Goal: Navigation & Orientation: Find specific page/section

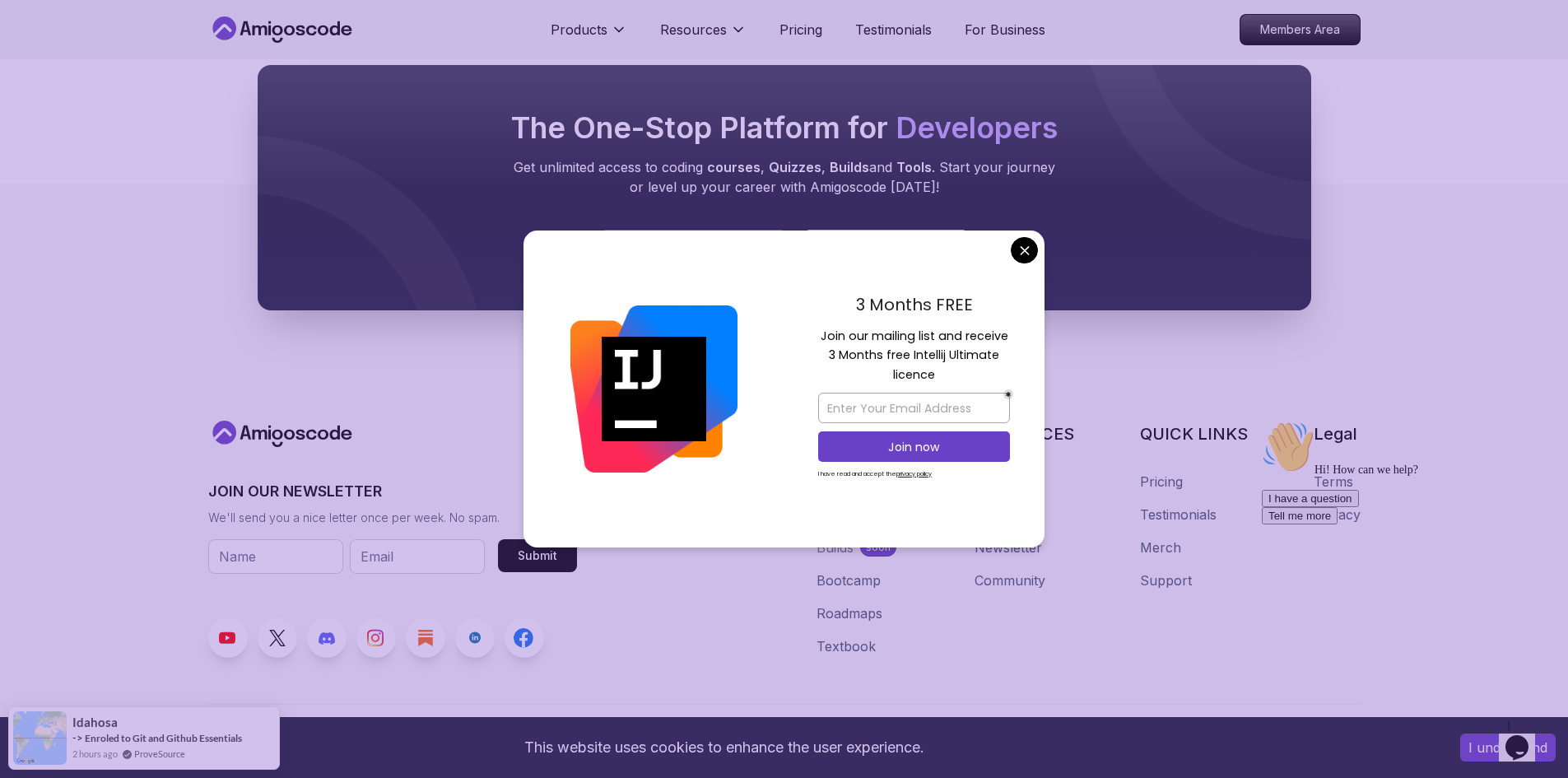
scroll to position [8290, 0]
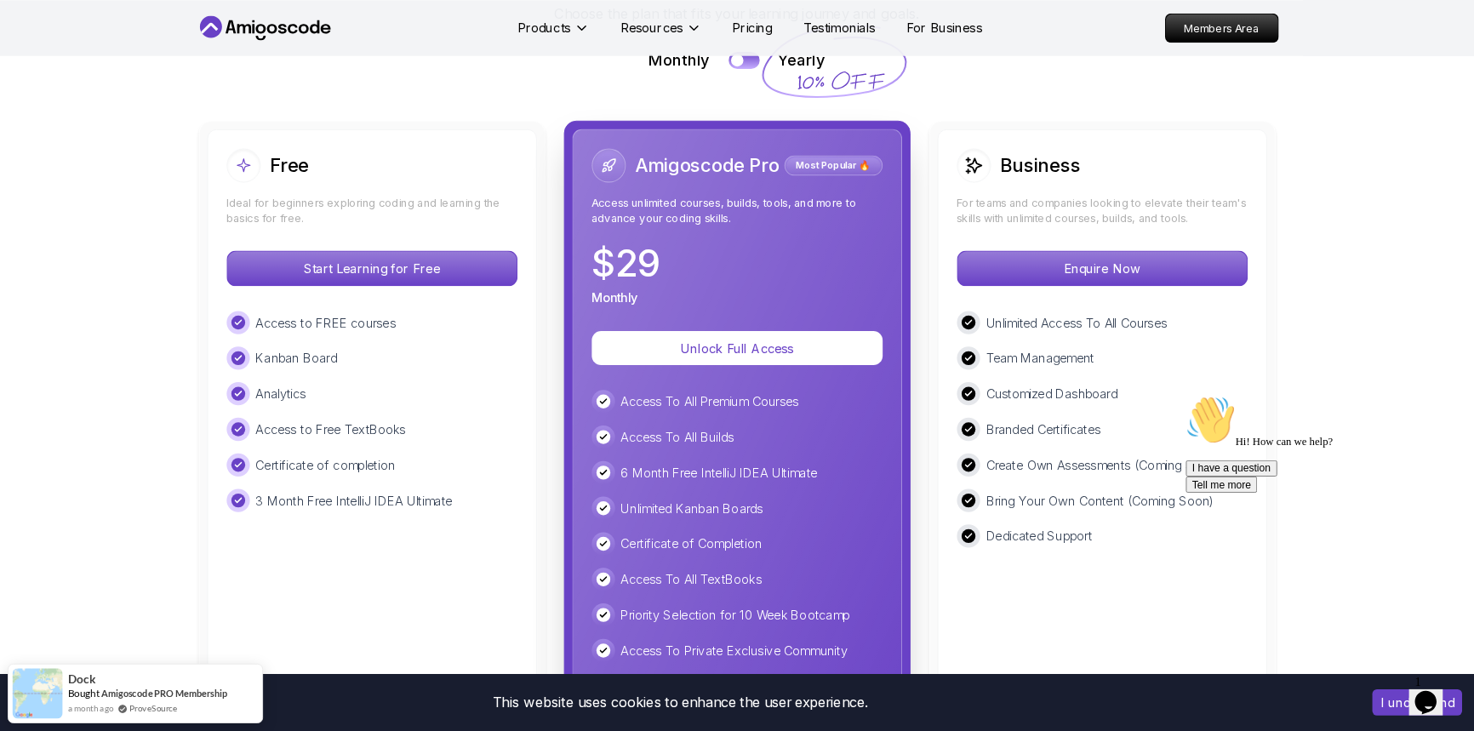
scroll to position [0, 0]
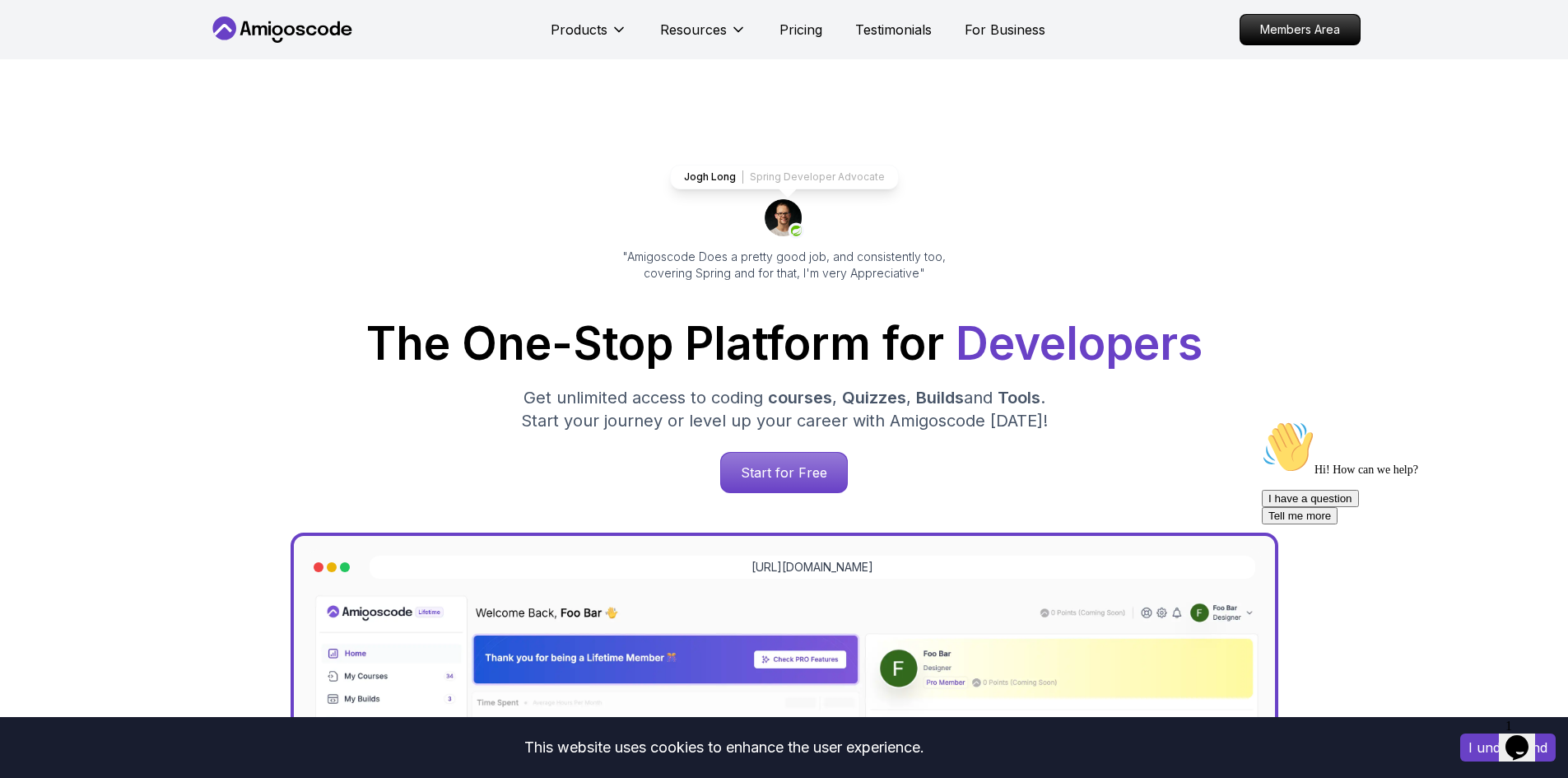
click at [226, 207] on div "Jogh Long Spring Developer Advocate "Amigoscode Does a pretty good job, and con…" at bounding box center [784, 673] width 1152 height 1228
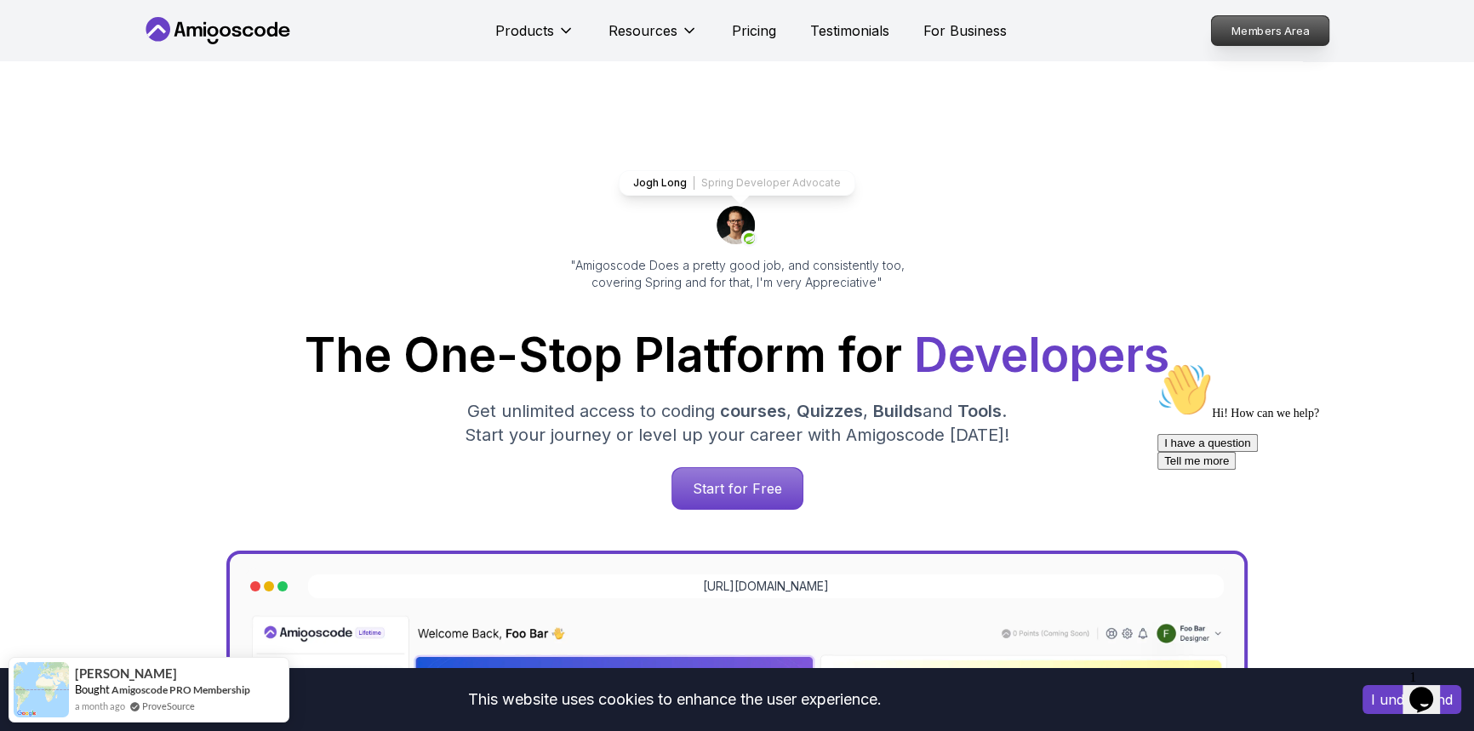
click at [1258, 37] on p "Members Area" at bounding box center [1270, 30] width 117 height 29
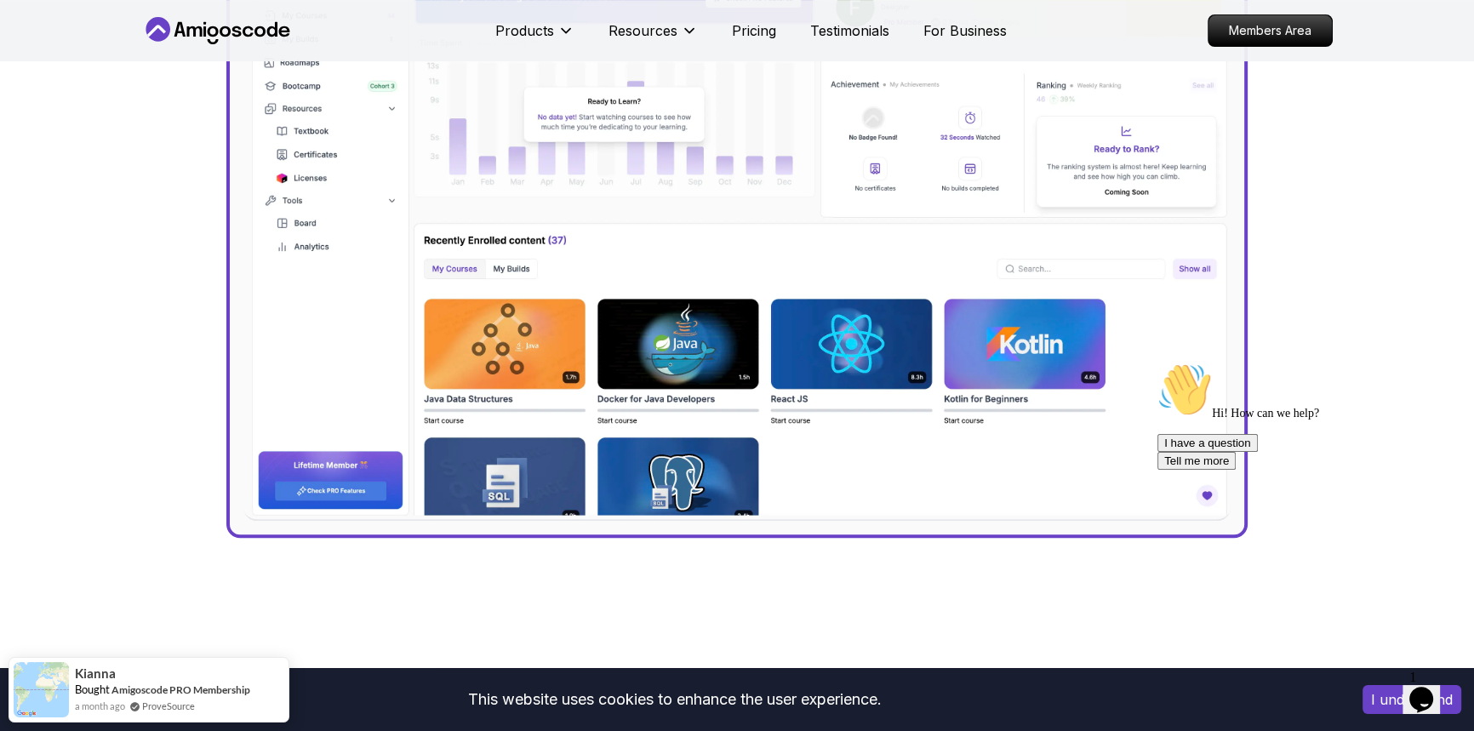
scroll to position [541, 0]
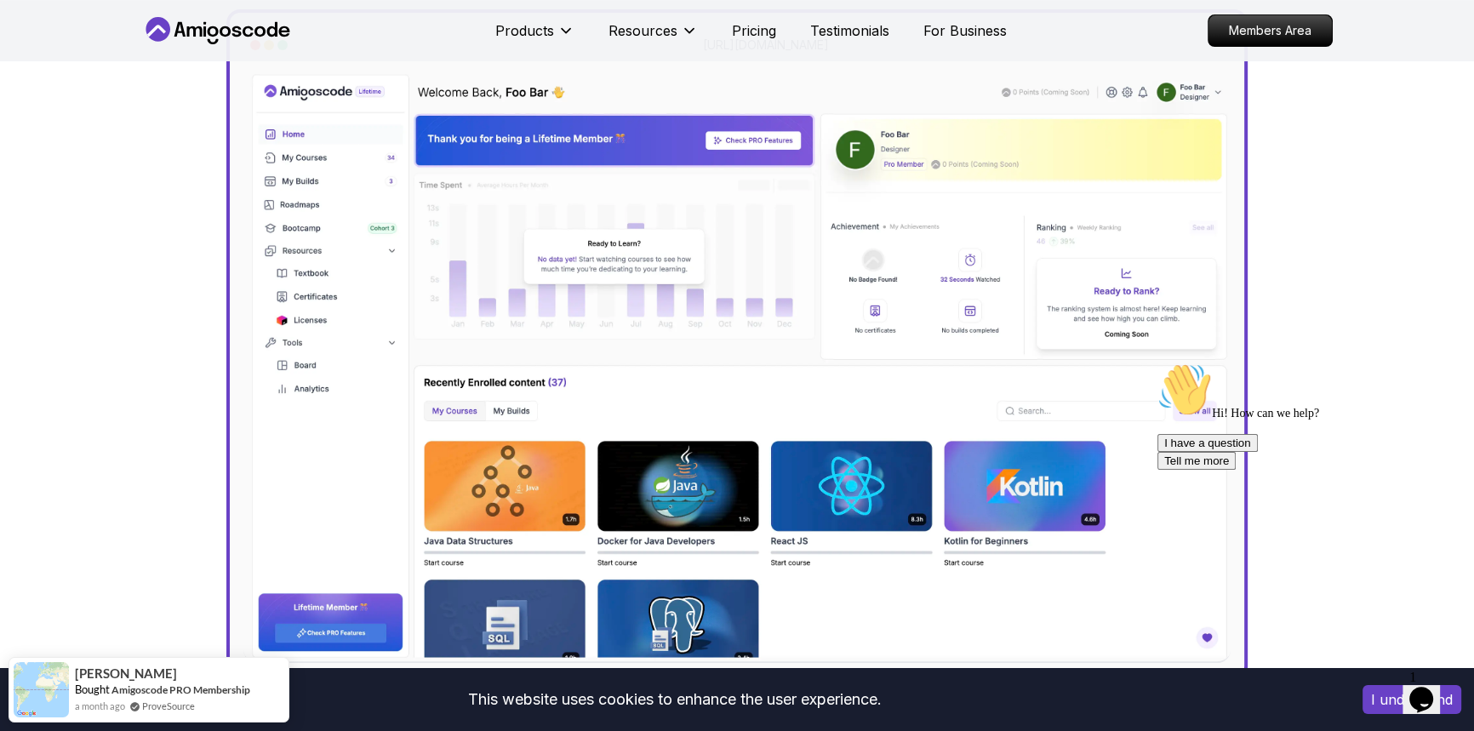
click at [1433, 695] on icon "$i18n('chat', 'chat_widget')" at bounding box center [1421, 700] width 24 height 26
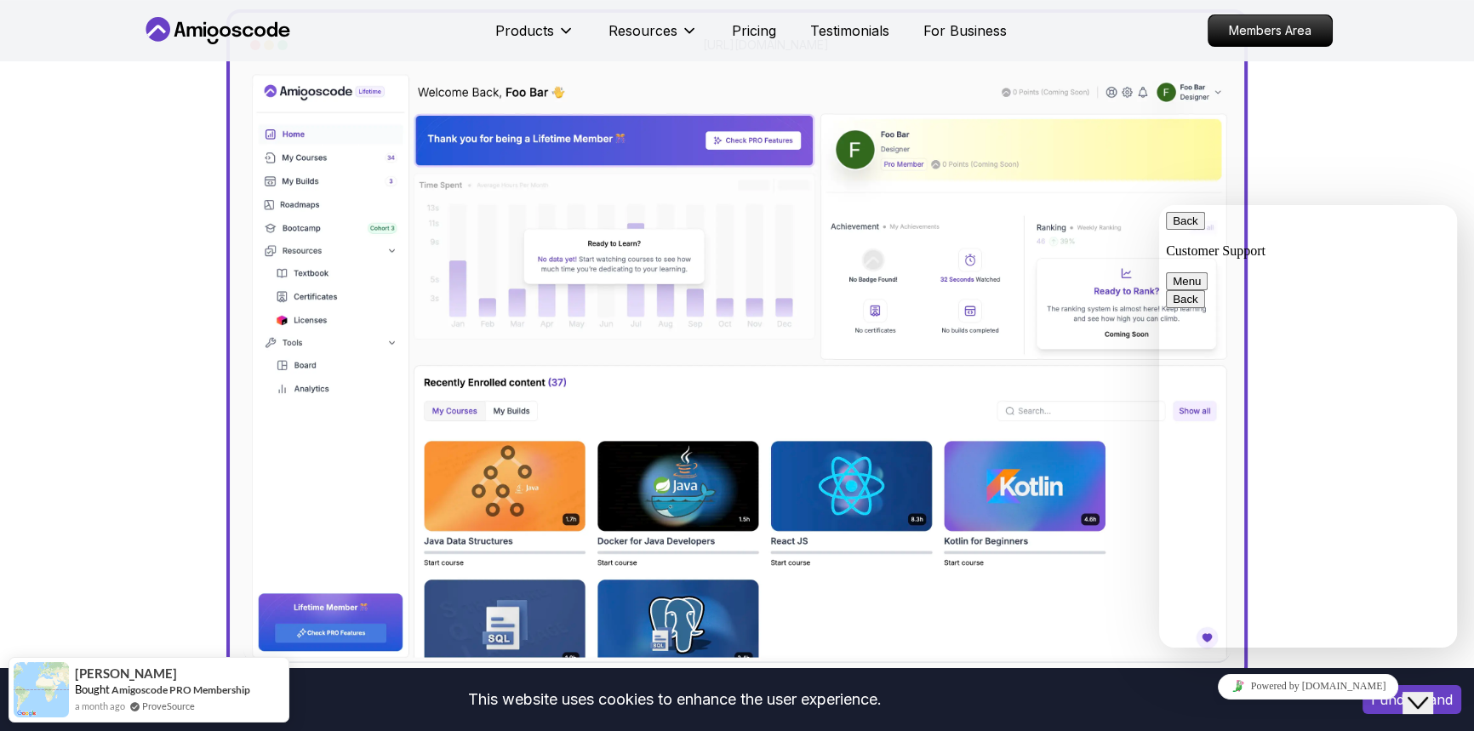
click at [1182, 230] on button "Back" at bounding box center [1185, 221] width 39 height 18
click at [1316, 108] on div "Jogh Long Spring Developer Advocate "Amigoscode Does a pretty good job, and con…" at bounding box center [736, 154] width 1191 height 1269
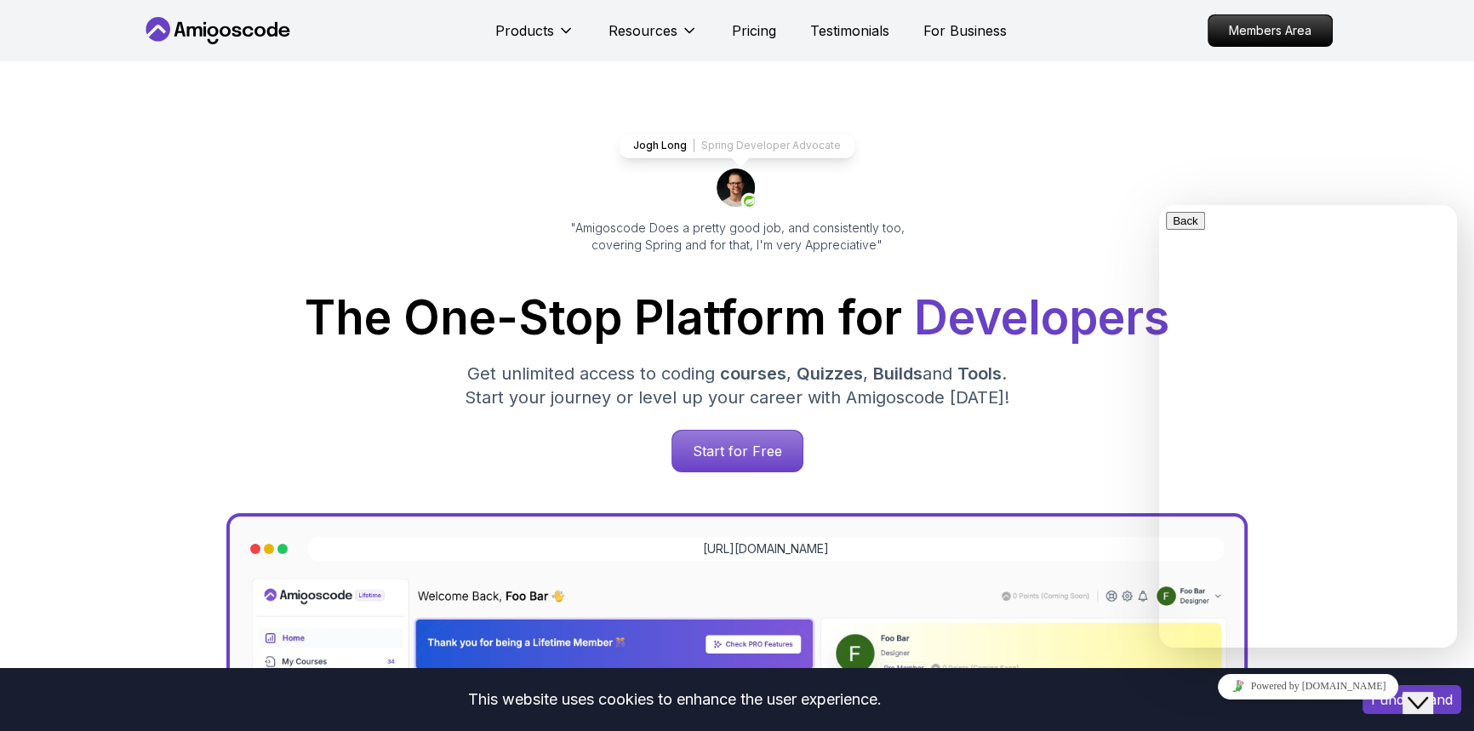
scroll to position [0, 0]
